Goal: Task Accomplishment & Management: Manage account settings

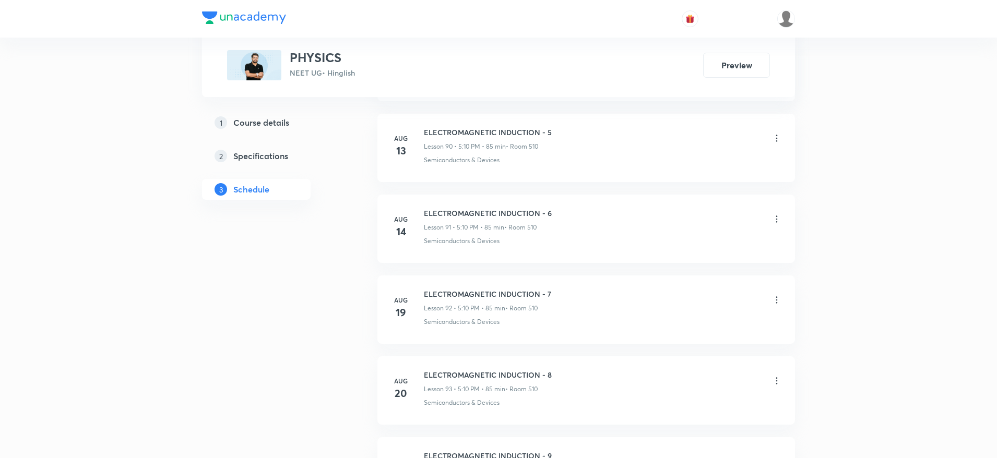
scroll to position [8554, 0]
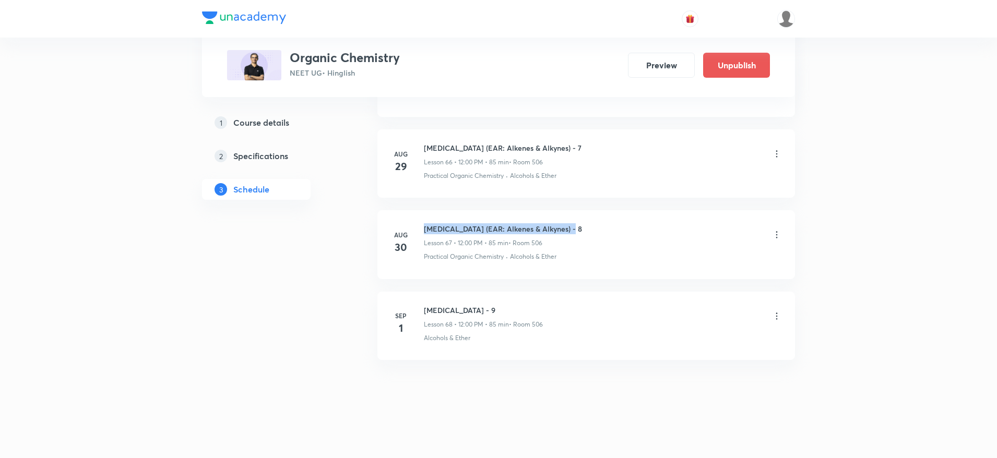
drag, startPoint x: 422, startPoint y: 219, endPoint x: 603, endPoint y: 215, distance: 180.7
click at [603, 215] on li "Aug 30 Hydrocarbons (EAR: Alkenes & Alkynes) - 8 Lesson 67 • 12:00 PM • 85 min …" at bounding box center [587, 244] width 418 height 68
copy h6 "Hydrocarbons (EAR: Alkenes & Alkynes) - 8"
click at [778, 321] on icon at bounding box center [777, 316] width 10 height 10
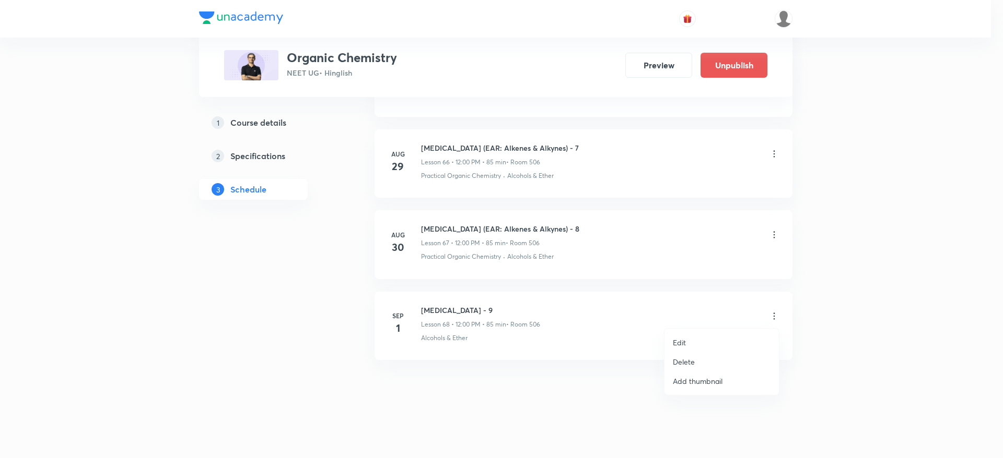
click at [669, 337] on li "Edit" at bounding box center [721, 342] width 114 height 19
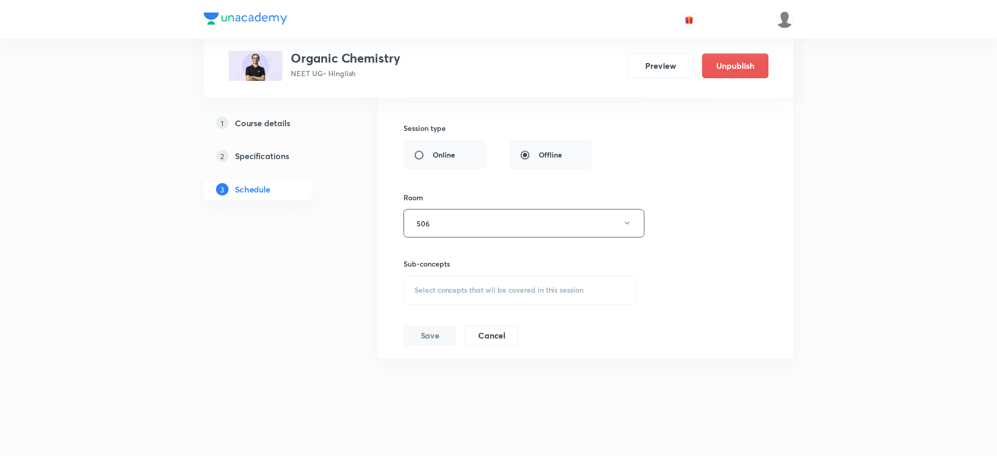
scroll to position [5936, 0]
click at [501, 306] on div "Session title 16/99 HYDROCARBONS - 9 ​ Schedule for Sep 1, 2025, 12:00 PM ​ Dur…" at bounding box center [586, 125] width 367 height 443
click at [466, 289] on span "Select concepts that wil be covered in this session" at bounding box center [499, 291] width 170 height 8
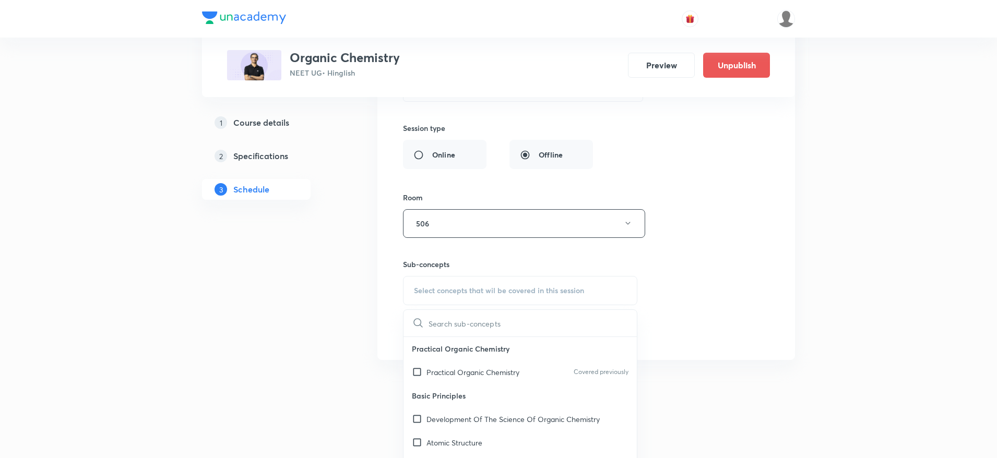
click at [476, 381] on div "Practical Organic Chemistry Covered previously" at bounding box center [520, 372] width 233 height 23
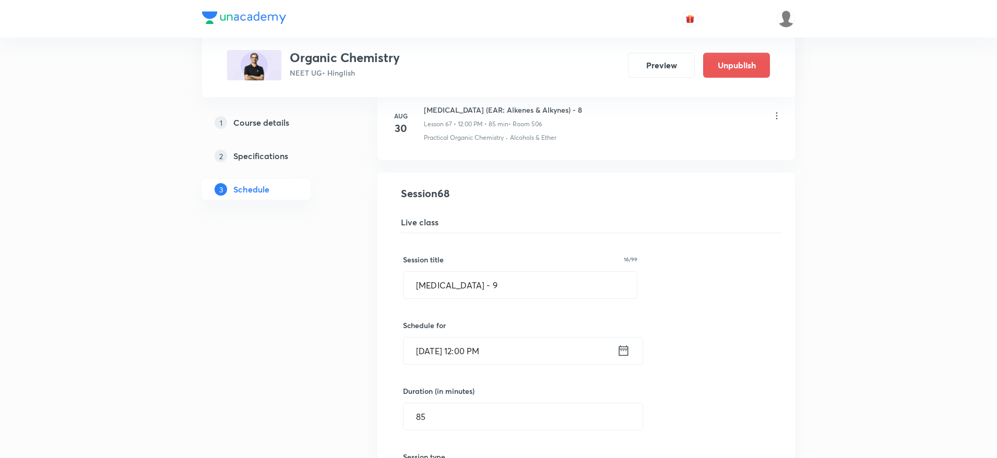
scroll to position [5612, 0]
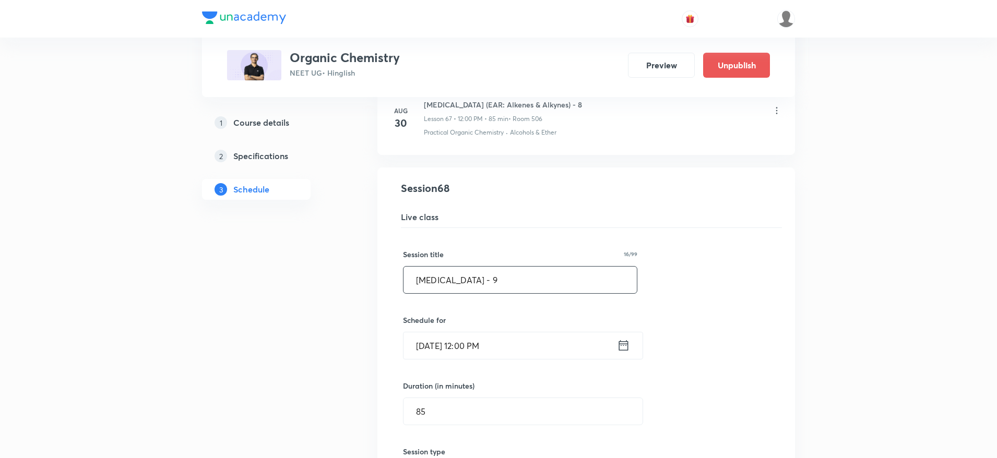
drag, startPoint x: 509, startPoint y: 272, endPoint x: 250, endPoint y: 310, distance: 262.3
paste input "ydrocarbons (EAR: Alkenes & Alkynes) - 8"
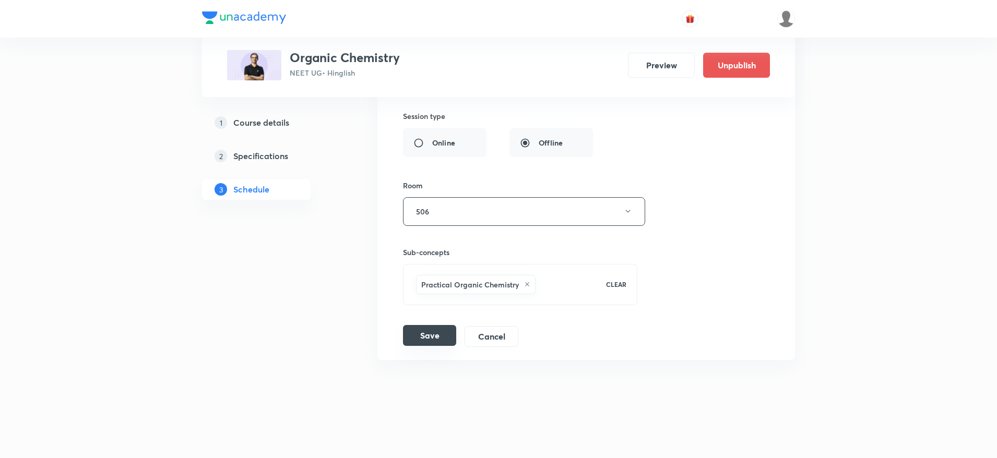
type input "Hydrocarbons (EAR: Alkenes & Alkynes) - 9"
click at [430, 335] on button "Save" at bounding box center [429, 335] width 53 height 21
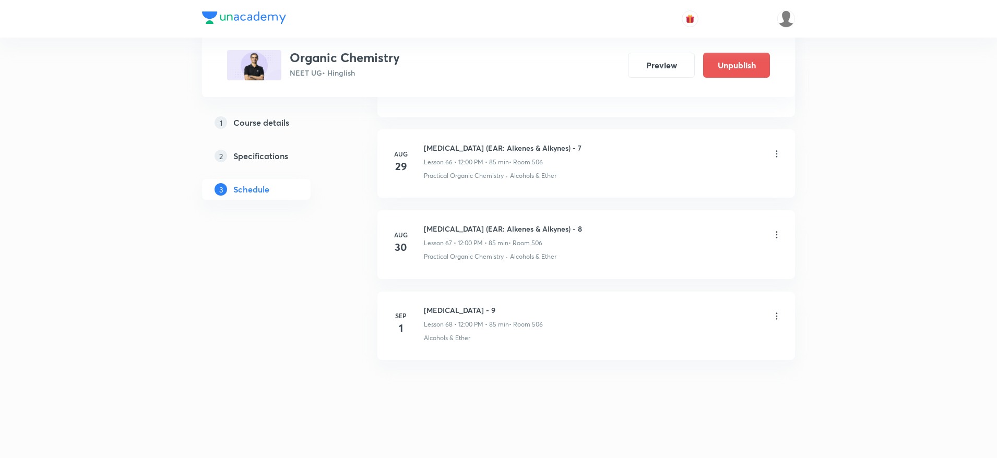
scroll to position [5547, 0]
drag, startPoint x: 423, startPoint y: 225, endPoint x: 650, endPoint y: 210, distance: 227.1
click at [650, 210] on li "Aug 30 Hydrocarbons (EAR: Alkenes & Alkynes) - 9 Lesson 68 • 6:45 PM • 85 min •…" at bounding box center [587, 244] width 418 height 68
copy h6 "Hydrocarbons (EAR: Alkenes & Alkynes) - 9"
click at [780, 322] on div at bounding box center [777, 317] width 10 height 12
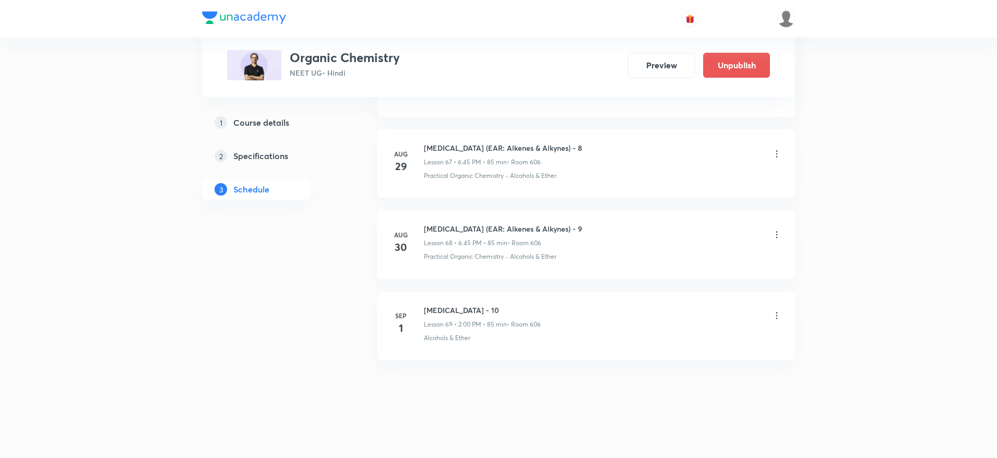
click at [779, 320] on icon at bounding box center [777, 316] width 10 height 10
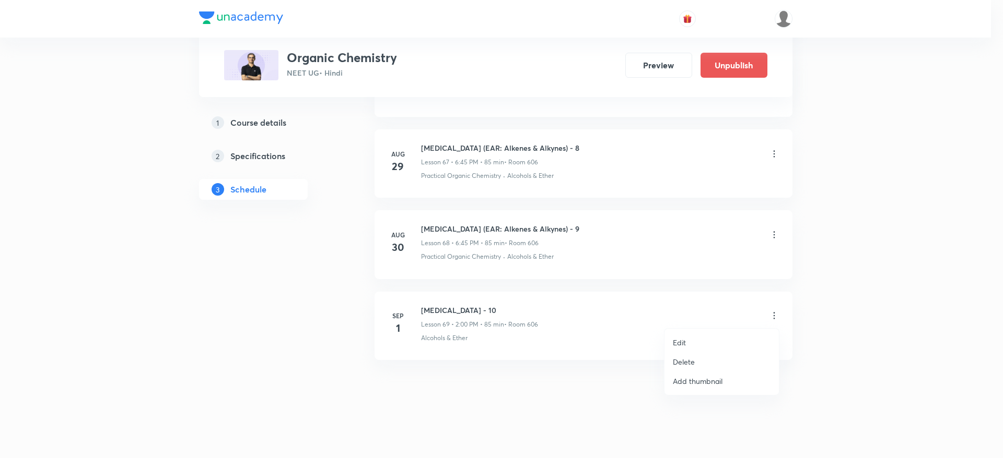
click at [667, 337] on li "Edit" at bounding box center [721, 342] width 114 height 19
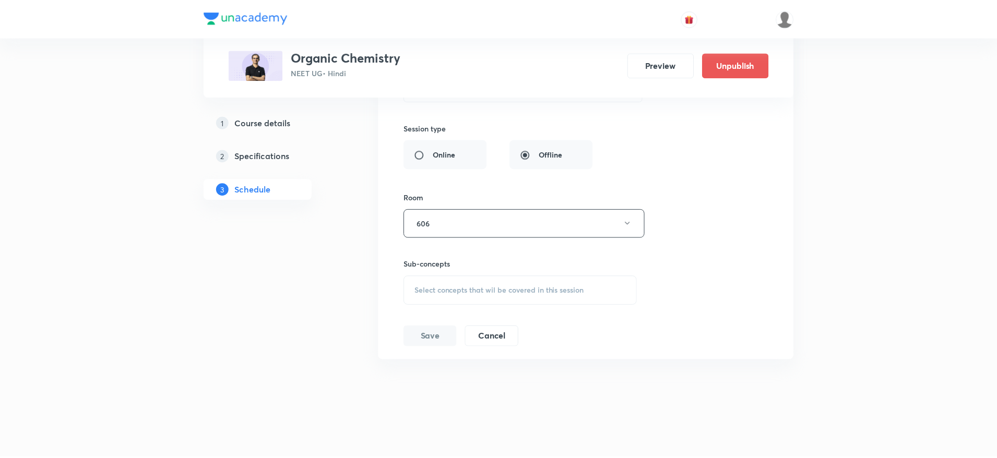
scroll to position [6018, 0]
click at [540, 291] on span "Select concepts that wil be covered in this session" at bounding box center [499, 291] width 170 height 8
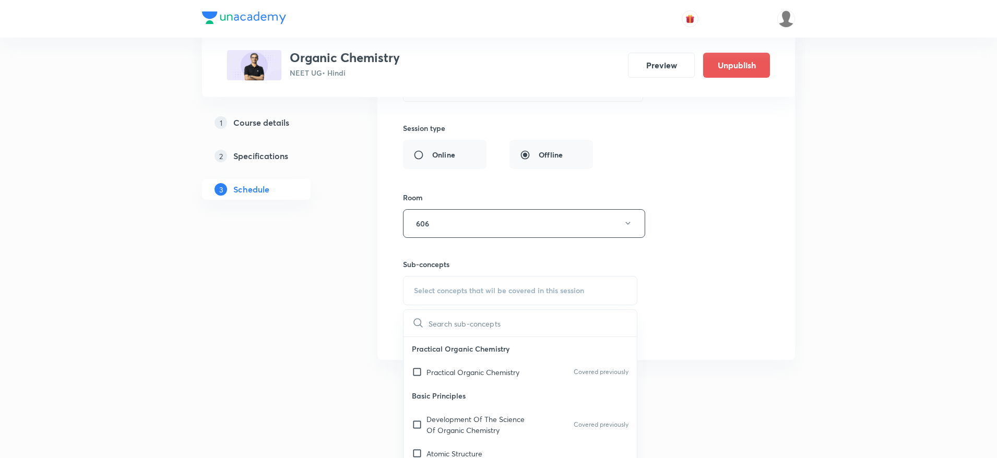
click at [494, 382] on div "Practical Organic Chemistry Covered previously" at bounding box center [520, 372] width 233 height 23
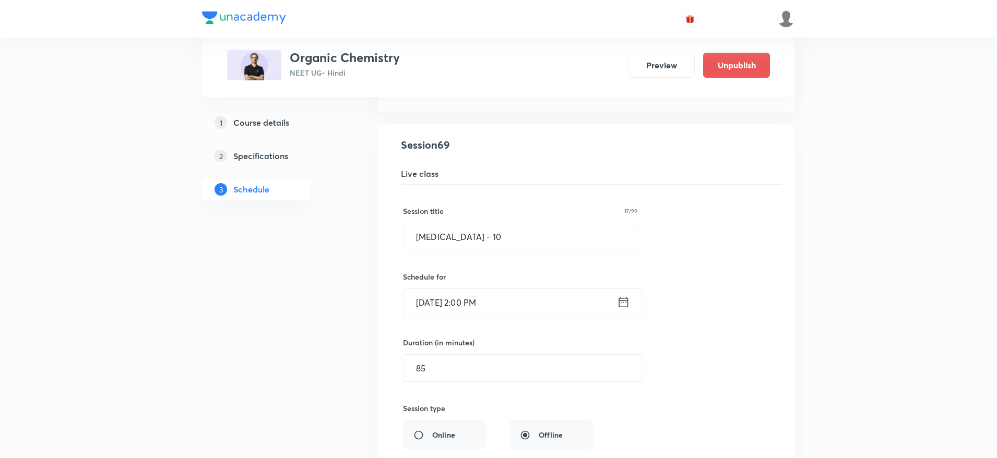
scroll to position [5715, 0]
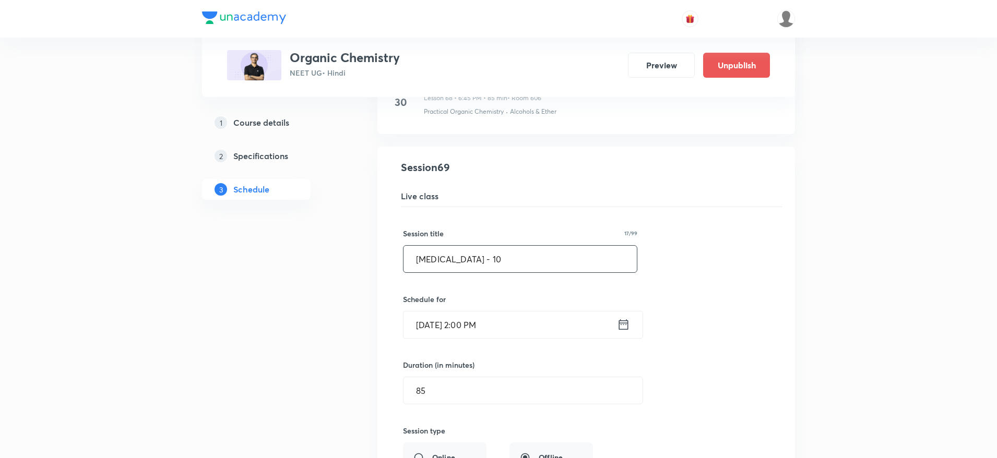
drag, startPoint x: 539, startPoint y: 265, endPoint x: 201, endPoint y: 344, distance: 347.8
paste input "ydrocarbons (EAR: Alkenes & Alkynes) - 9"
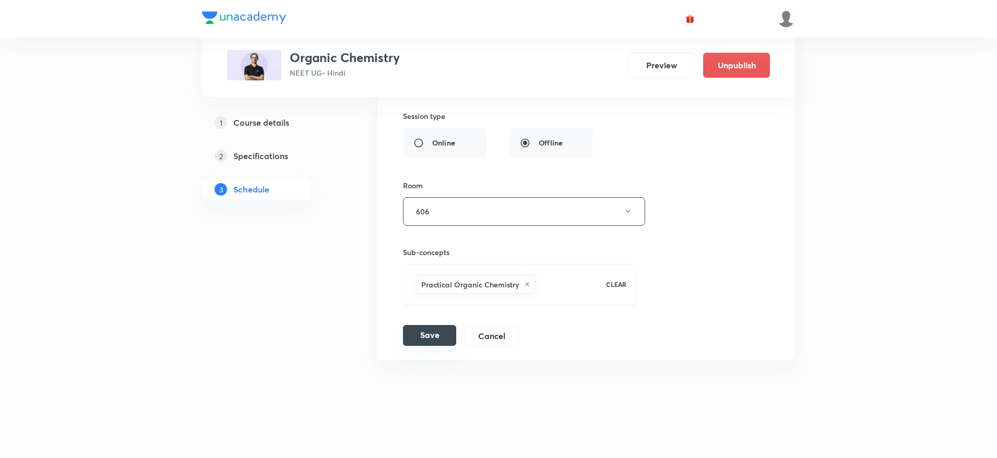
type input "Hydrocarbons (EAR: Alkenes & Alkynes) - 10"
click at [413, 343] on button "Save" at bounding box center [429, 335] width 53 height 21
